Goal: Navigation & Orientation: Find specific page/section

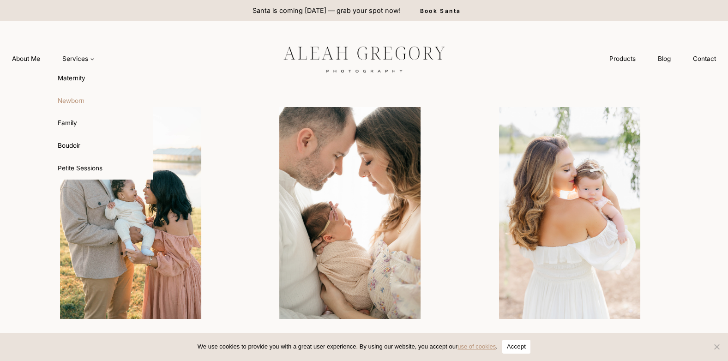
click at [87, 102] on link "Newborn" at bounding box center [102, 101] width 102 height 22
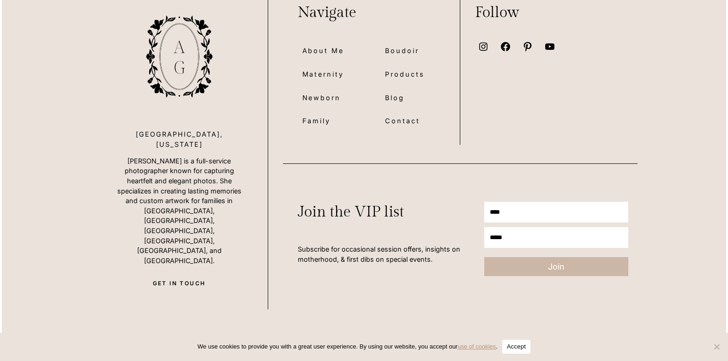
scroll to position [6508, 0]
